Goal: Navigation & Orientation: Find specific page/section

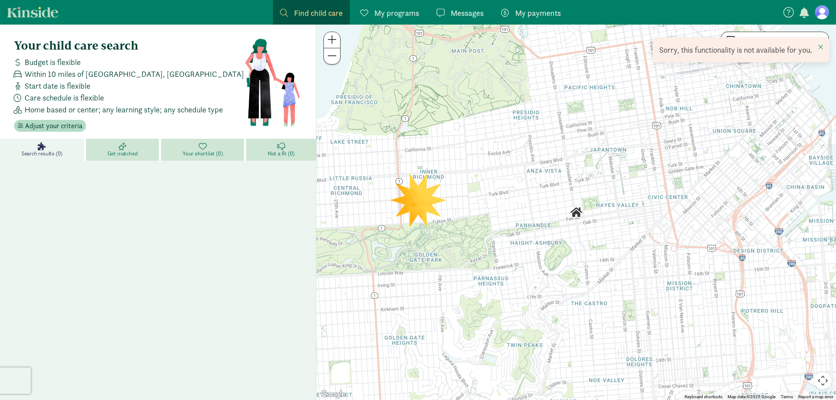
click at [829, 13] on nav "Find child care Find My programs Programs Messages Messages My payments Pay" at bounding box center [418, 12] width 836 height 25
click at [823, 12] on figure at bounding box center [822, 12] width 14 height 14
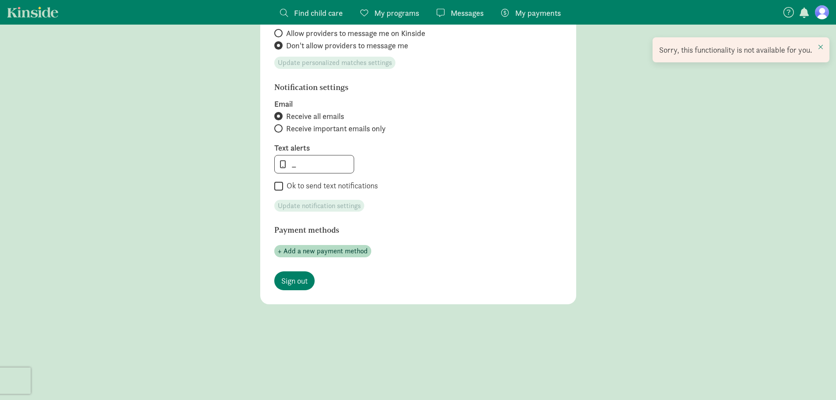
scroll to position [372, 0]
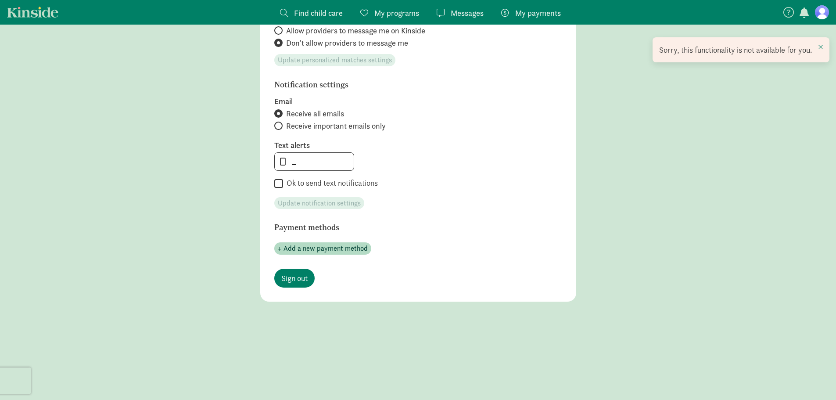
click at [20, 12] on link "Kinside" at bounding box center [32, 12] width 51 height 11
